Goal: Communication & Community: Answer question/provide support

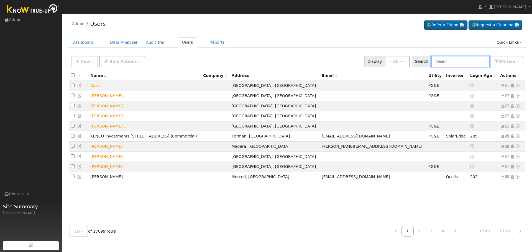
click at [463, 63] on input "text" at bounding box center [460, 61] width 59 height 11
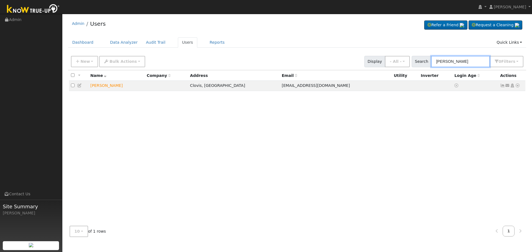
type input "[PERSON_NAME]"
click at [476, 111] on div "All None All on page None on page Name Company Address Email Utility Inverter L…" at bounding box center [297, 146] width 458 height 152
click at [504, 85] on td "Send Email... Copy a Link Reset Password Open Access Data Analyzer Reports Scen…" at bounding box center [511, 86] width 27 height 10
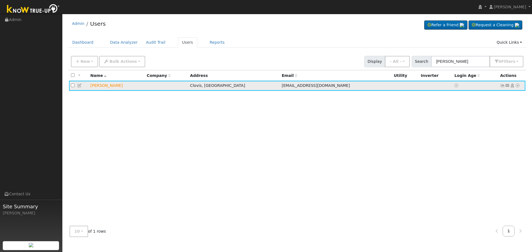
click at [507, 86] on icon at bounding box center [507, 86] width 5 height 4
click at [495, 93] on link "Send Email..." at bounding box center [490, 95] width 39 height 8
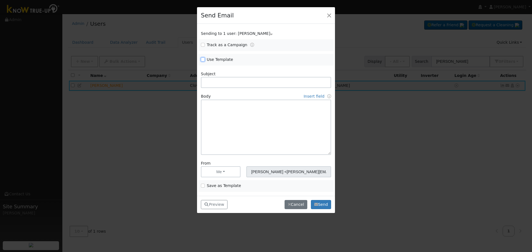
click at [203, 58] on input "Use Template" at bounding box center [203, 60] width 4 height 4
checkbox input "true"
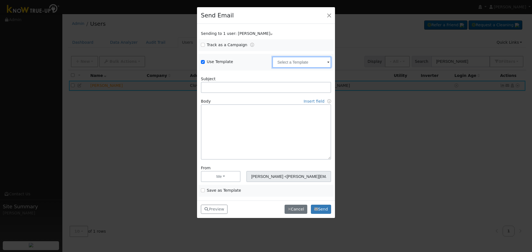
click at [275, 61] on input "text" at bounding box center [301, 62] width 59 height 11
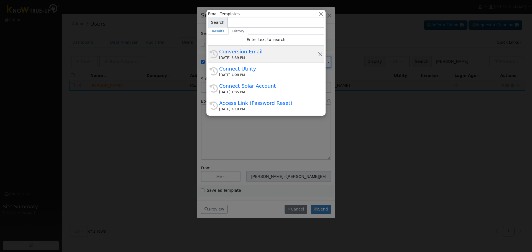
click at [268, 56] on div "[DATE] 6:39 PM" at bounding box center [268, 57] width 99 height 5
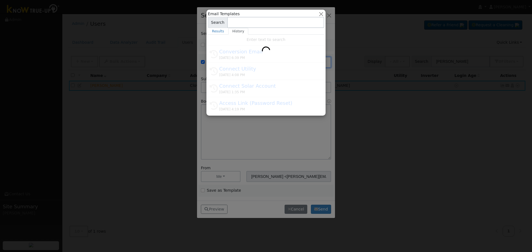
type input "Conversion Email"
type input "Connect Your Utility Account"
type textarea "Dear {user_fname}, The first step is to connect your electric utility account. …"
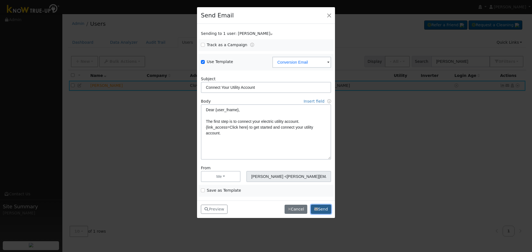
click at [329, 208] on button "Send" at bounding box center [321, 209] width 20 height 9
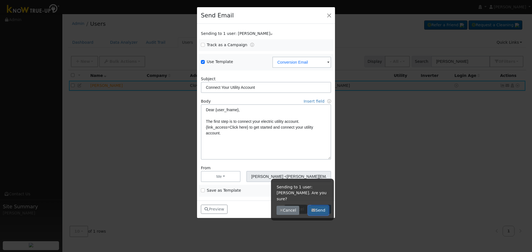
click at [317, 206] on button "Send" at bounding box center [318, 210] width 20 height 9
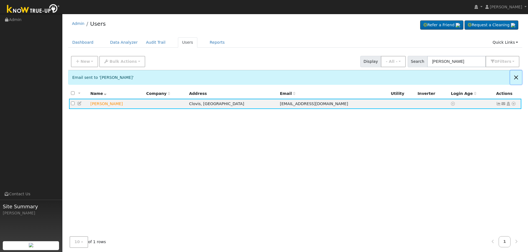
click at [517, 78] on button "Close" at bounding box center [516, 78] width 12 height 14
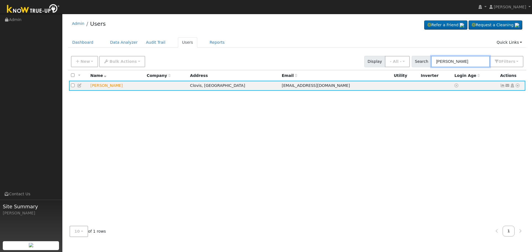
drag, startPoint x: 430, startPoint y: 64, endPoint x: 340, endPoint y: 69, distance: 90.4
click at [346, 69] on div "New Add User Quick Add Quick Connect Quick Convert Lead Bulk Actions Send Email…" at bounding box center [297, 61] width 458 height 17
